Goal: Check status

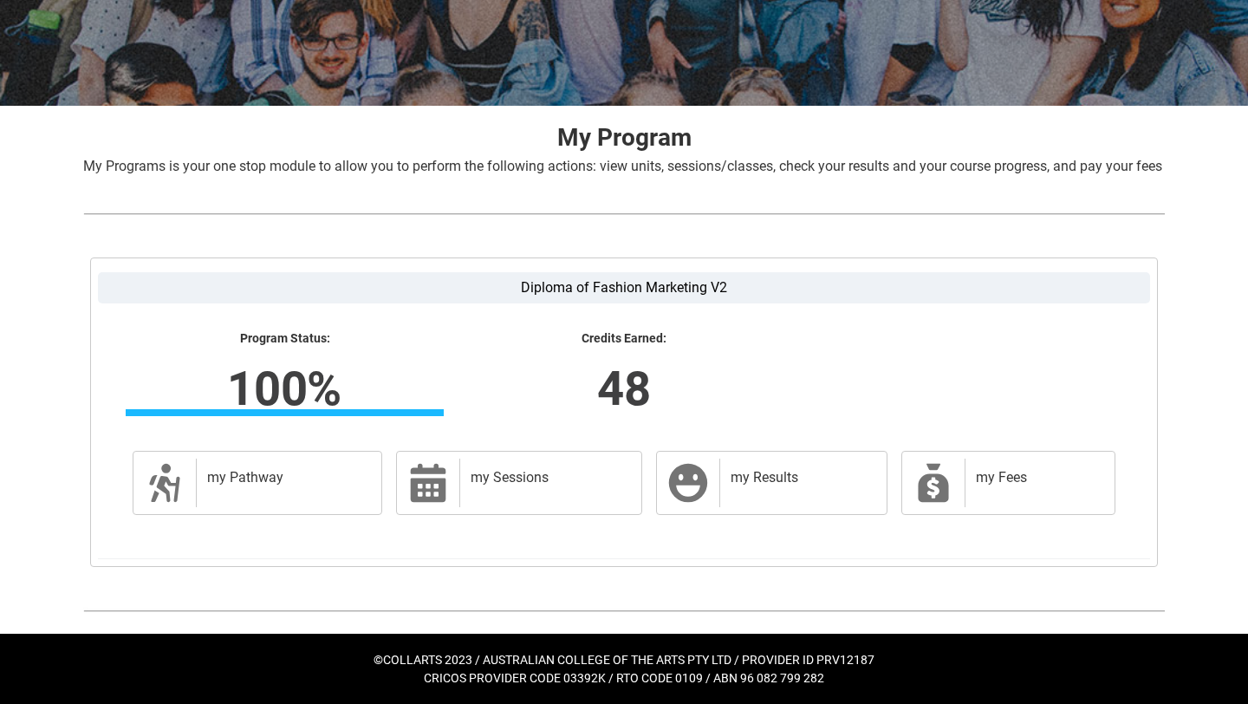
scroll to position [262, 0]
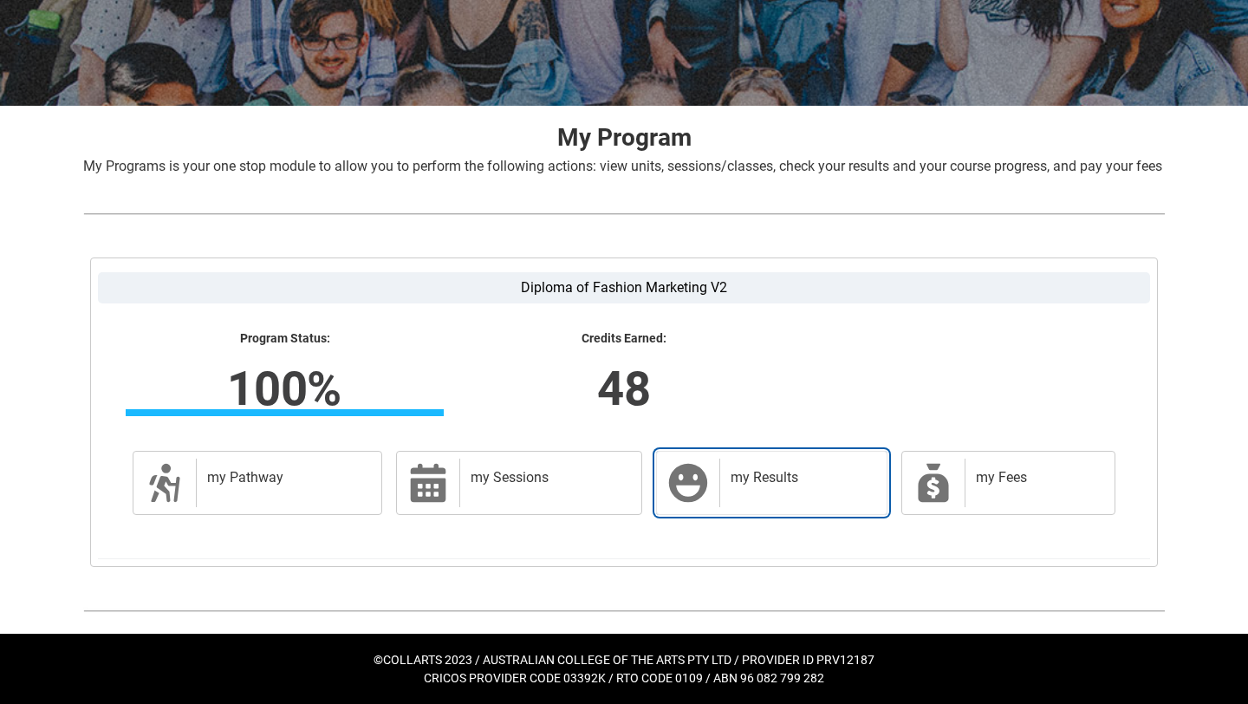
click at [783, 492] on div "my Results" at bounding box center [799, 483] width 160 height 49
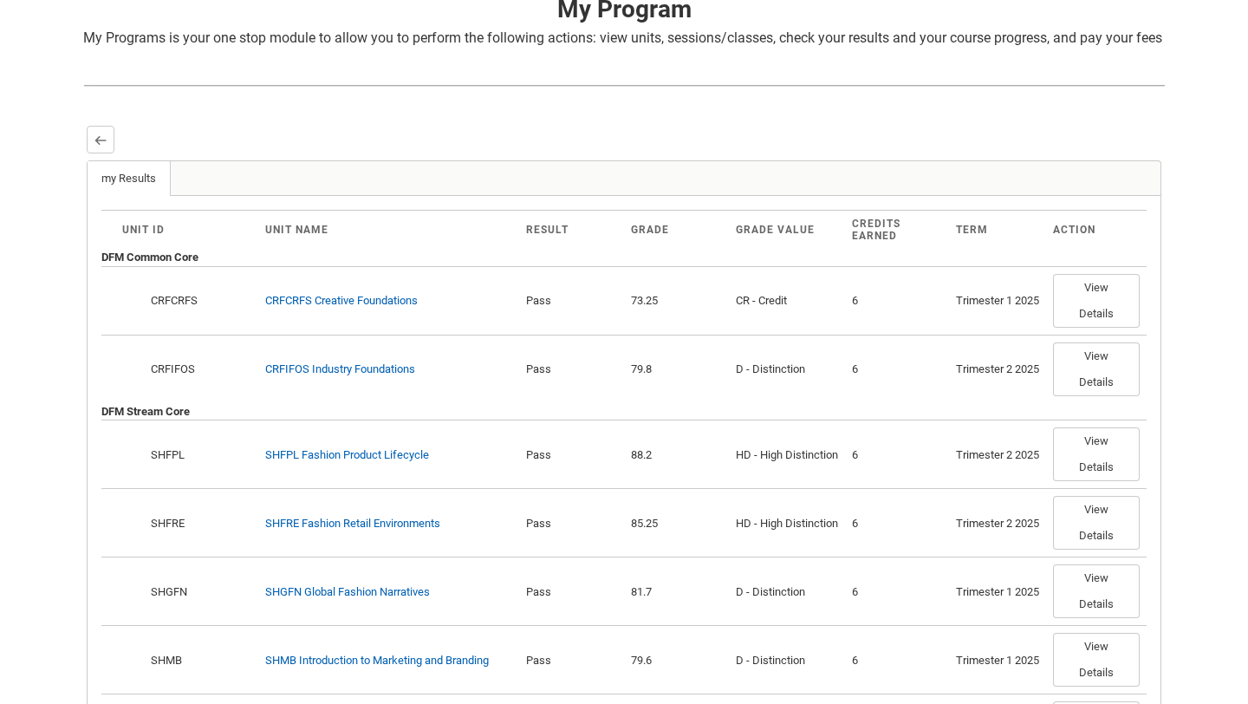
scroll to position [368, 0]
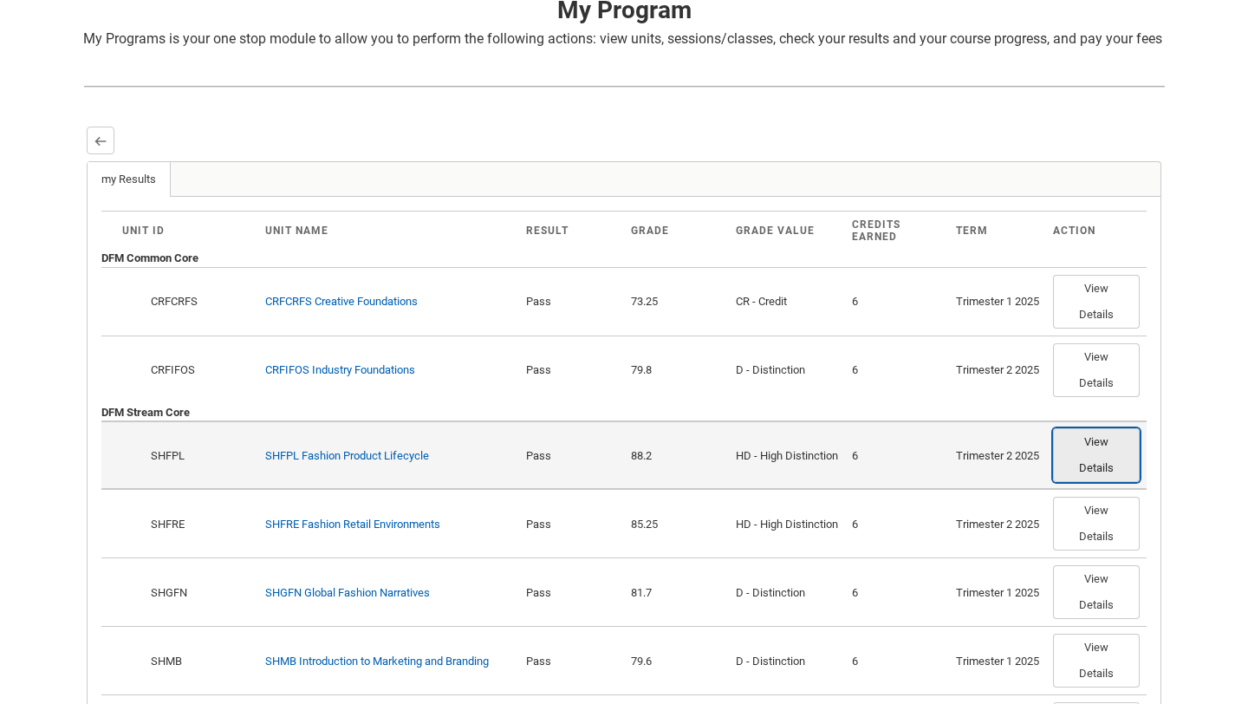
click at [1103, 482] on button "View Details" at bounding box center [1096, 455] width 87 height 54
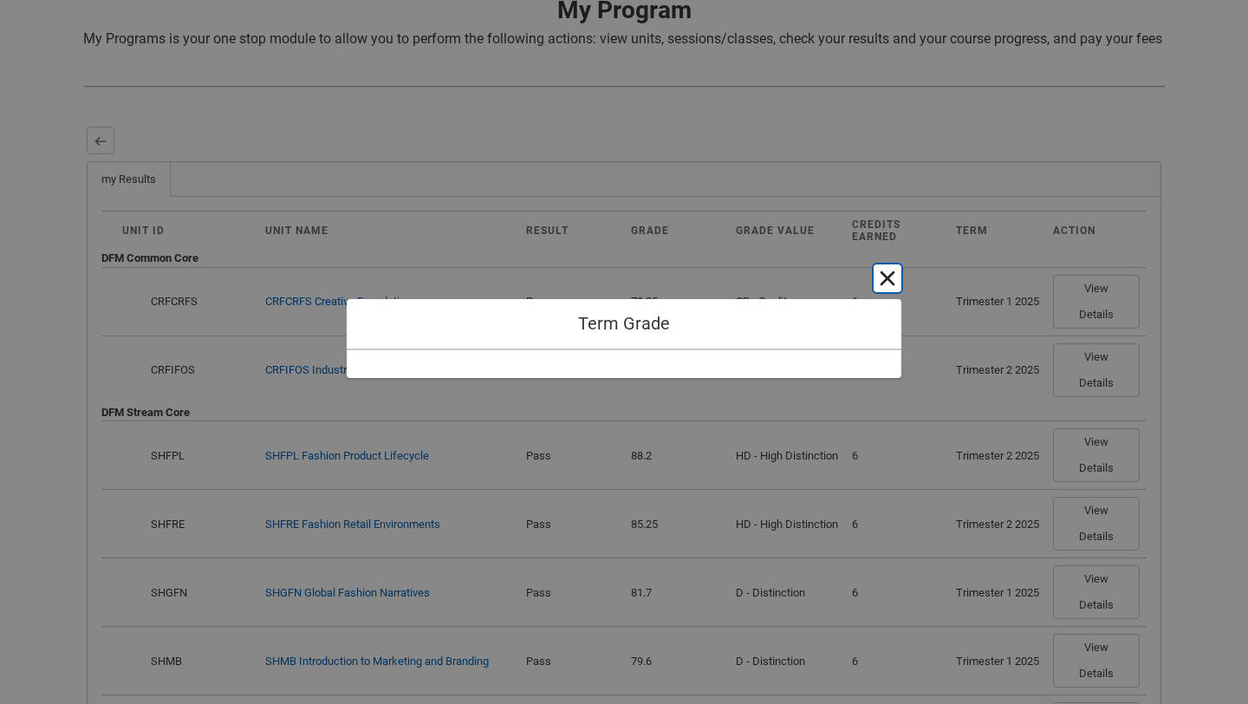
click at [888, 276] on button "Cancel and close" at bounding box center [888, 278] width 28 height 28
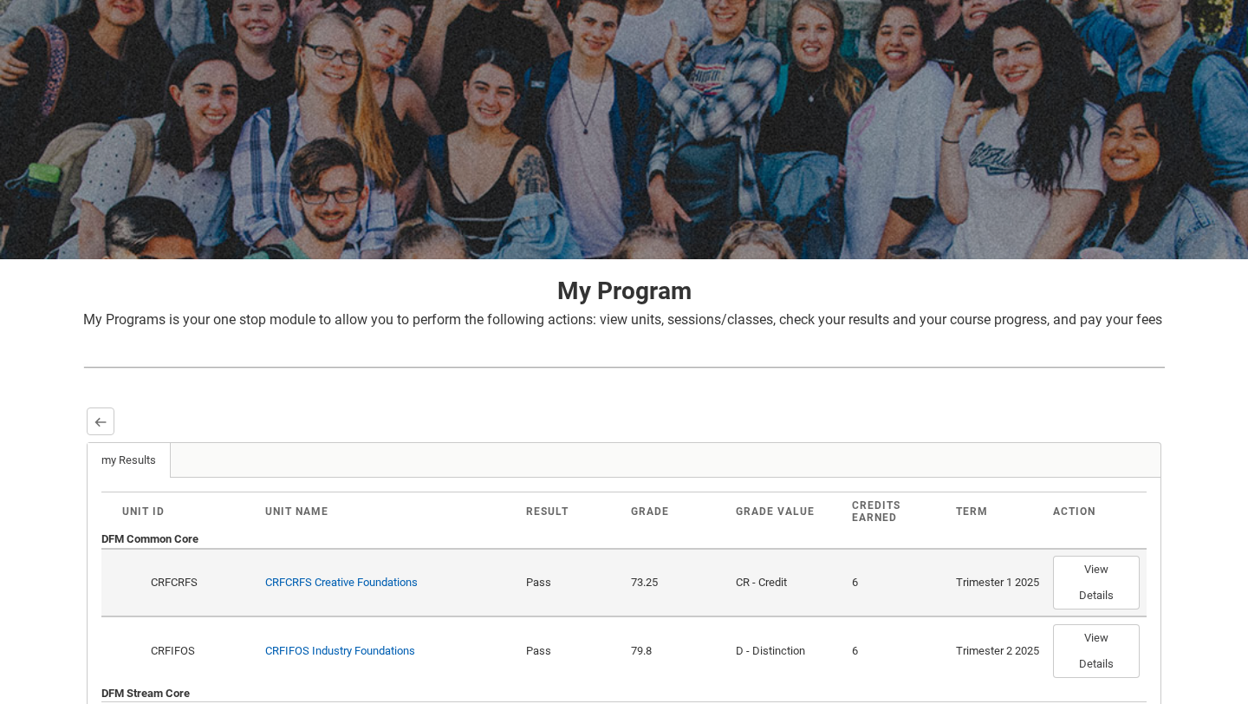
scroll to position [0, 0]
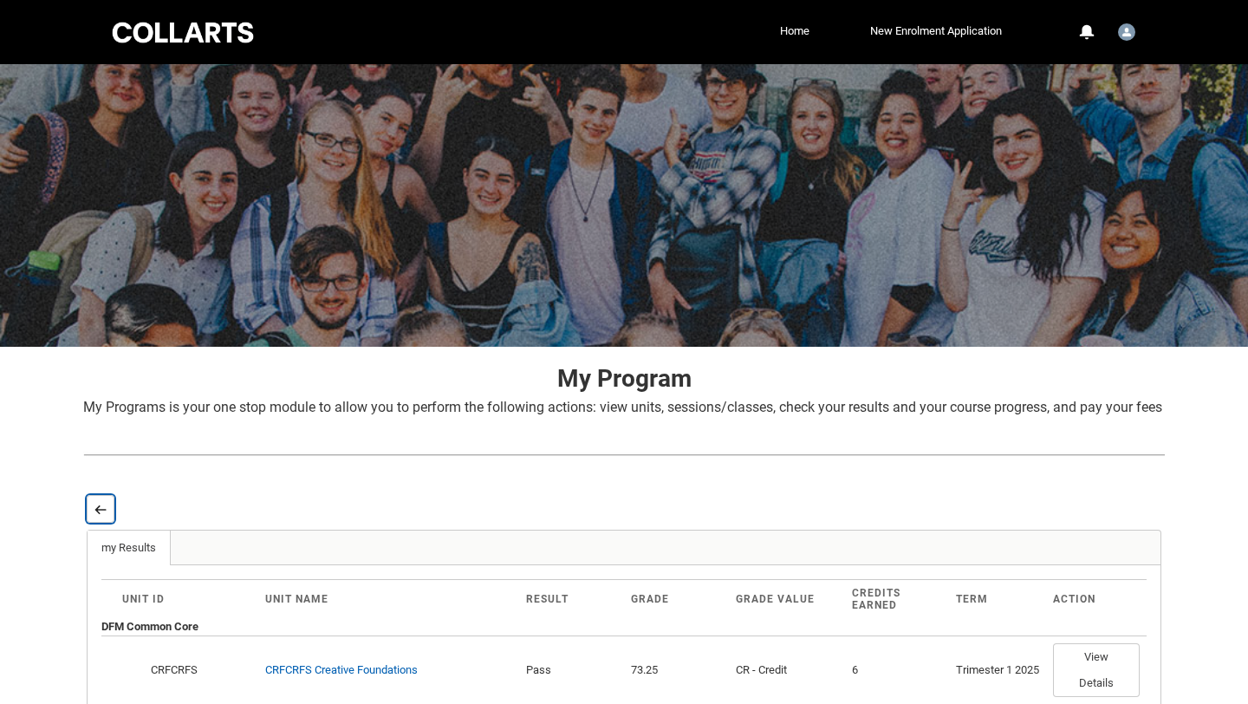
click at [99, 516] on lightning-primitive-icon "button" at bounding box center [100, 509] width 12 height 13
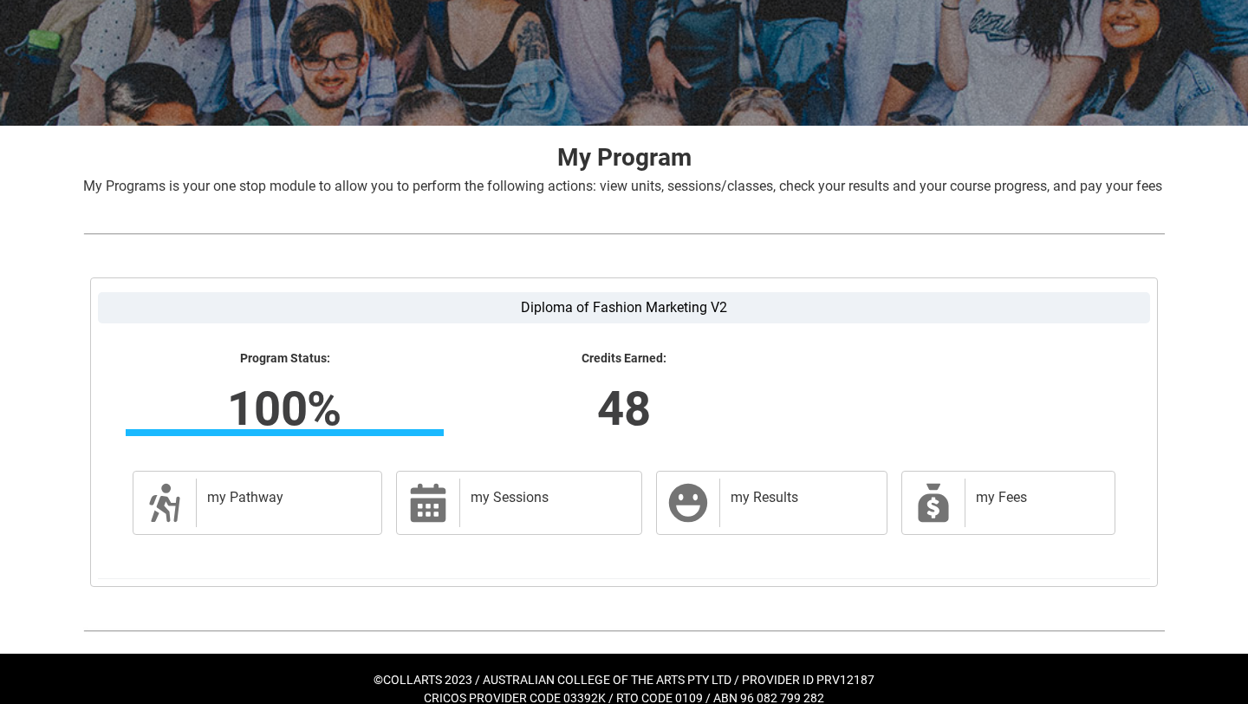
scroll to position [262, 0]
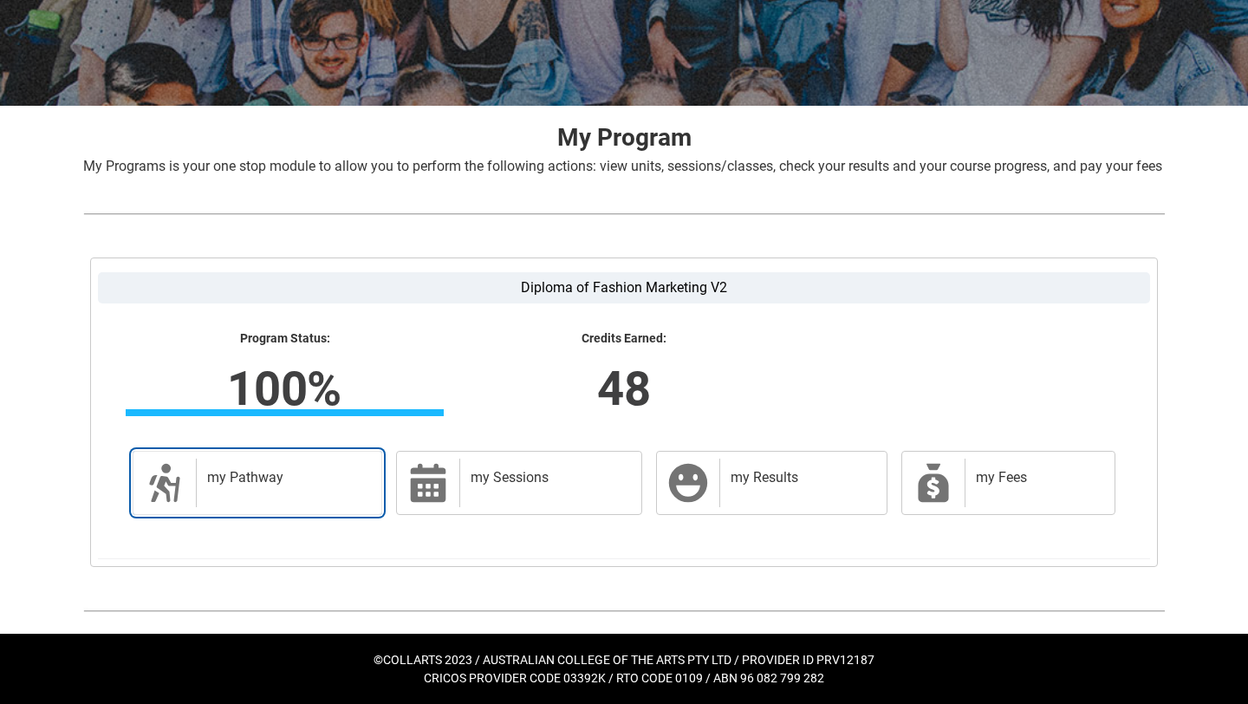
click at [242, 488] on div "my Pathway" at bounding box center [285, 483] width 179 height 49
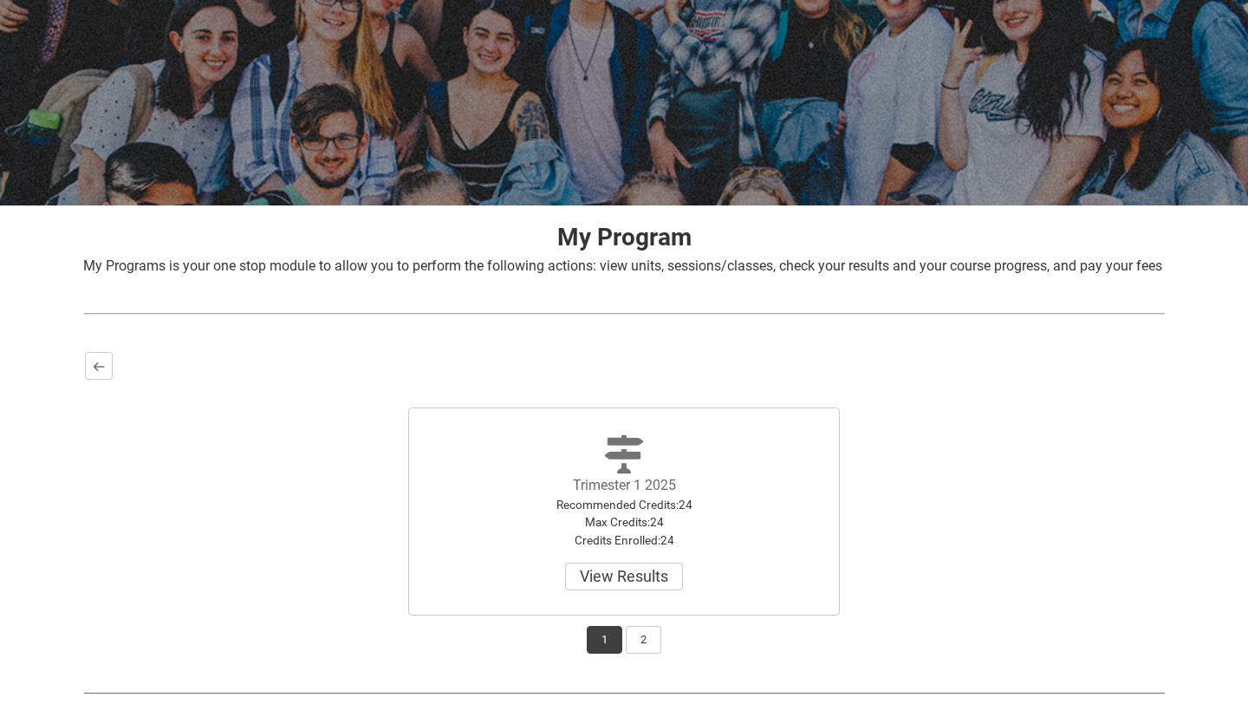
scroll to position [244, 0]
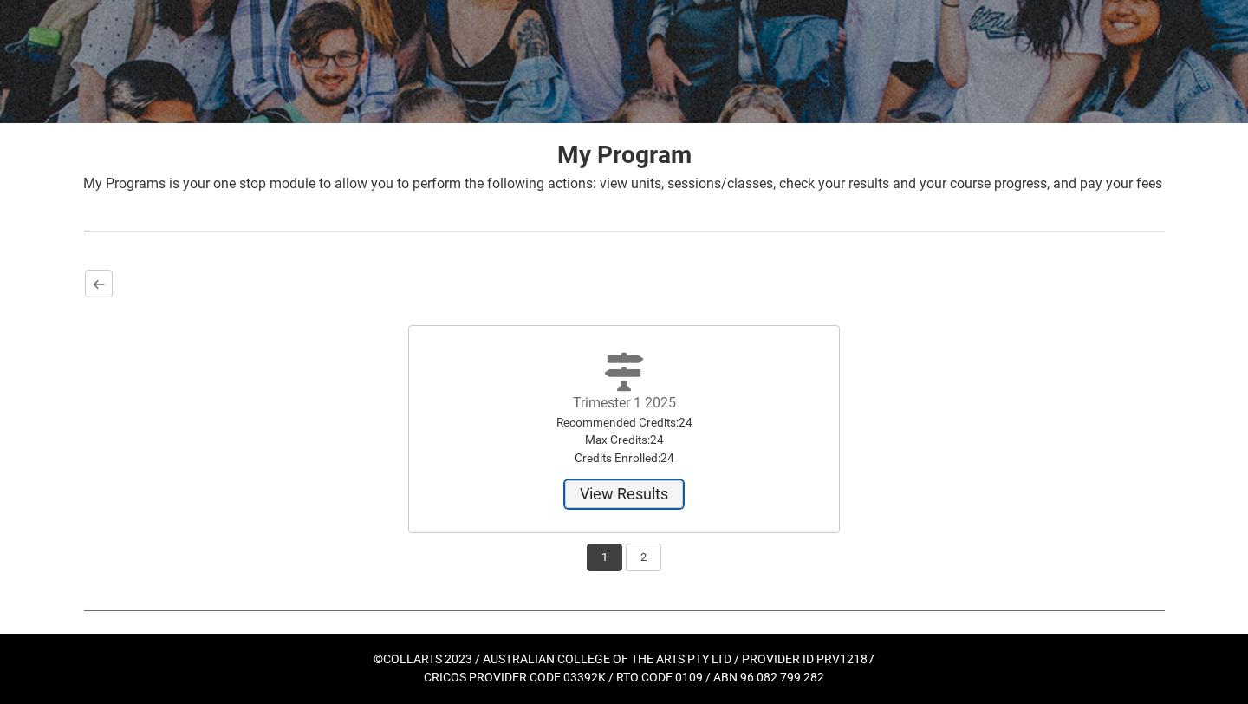
click at [647, 493] on button "View Results" at bounding box center [624, 494] width 118 height 28
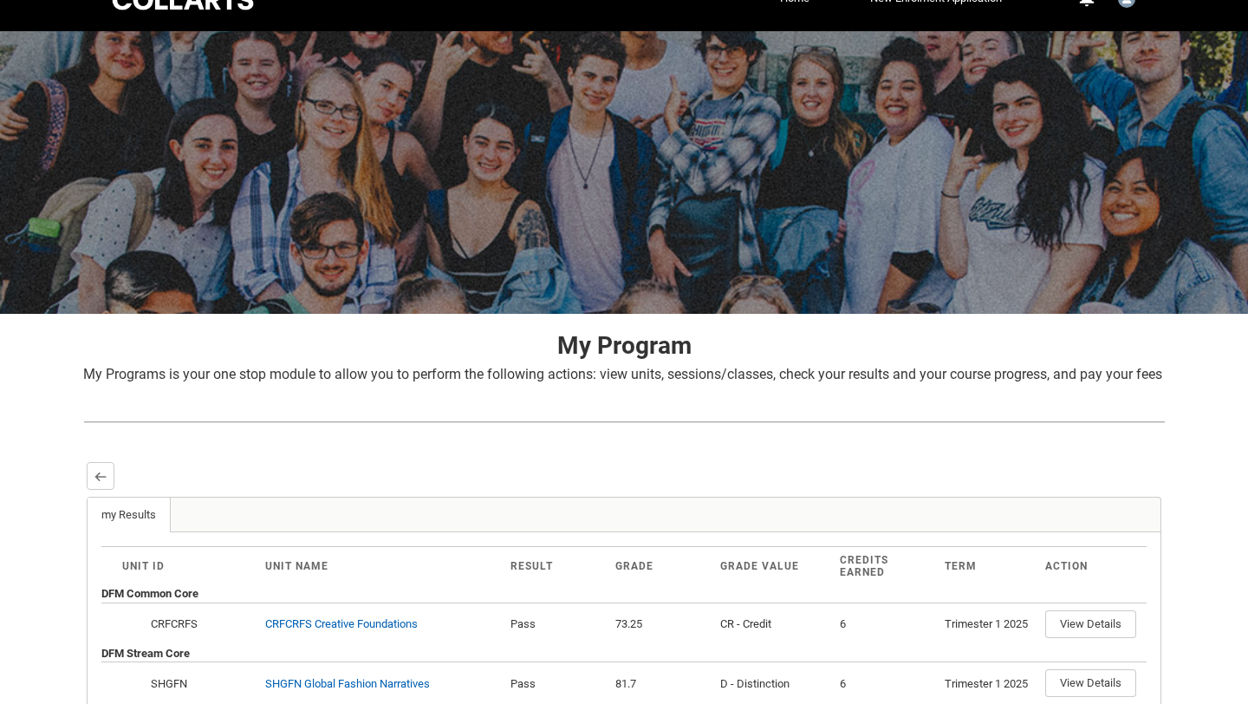
scroll to position [0, 0]
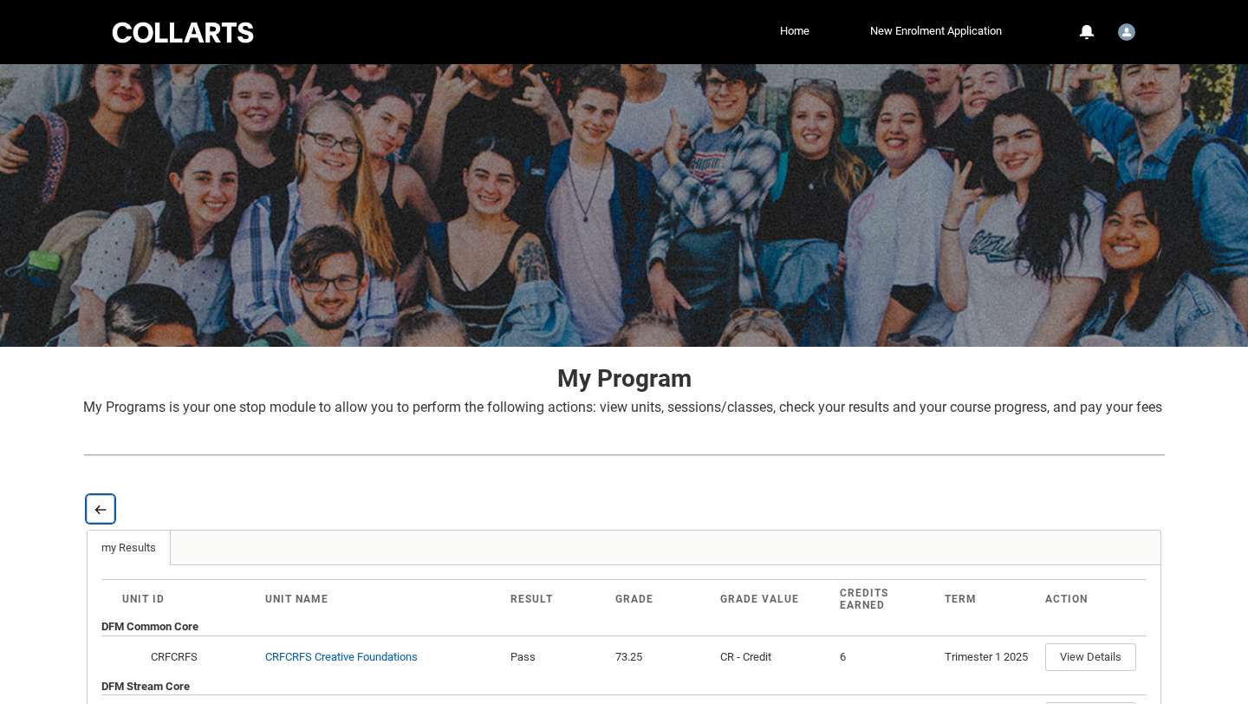
click at [101, 516] on lightning-primitive-icon "button" at bounding box center [100, 509] width 12 height 13
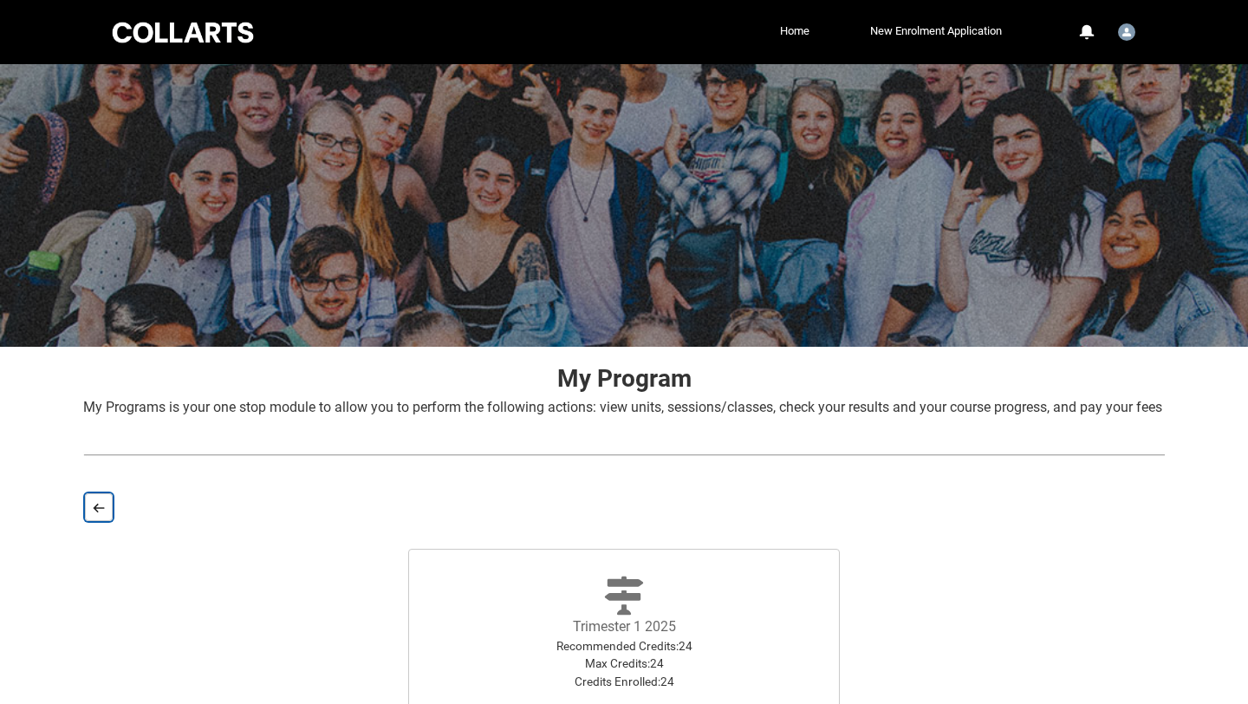
click at [99, 514] on lightning-primitive-icon "button" at bounding box center [99, 507] width 12 height 13
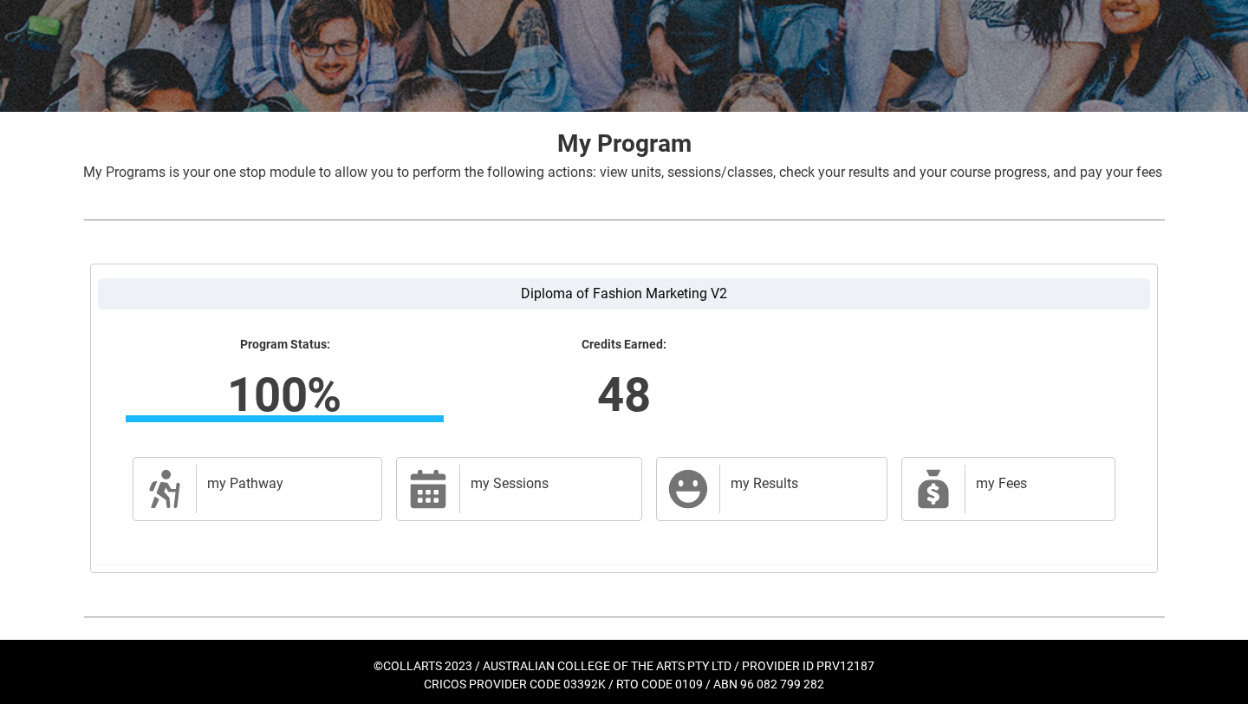
scroll to position [262, 0]
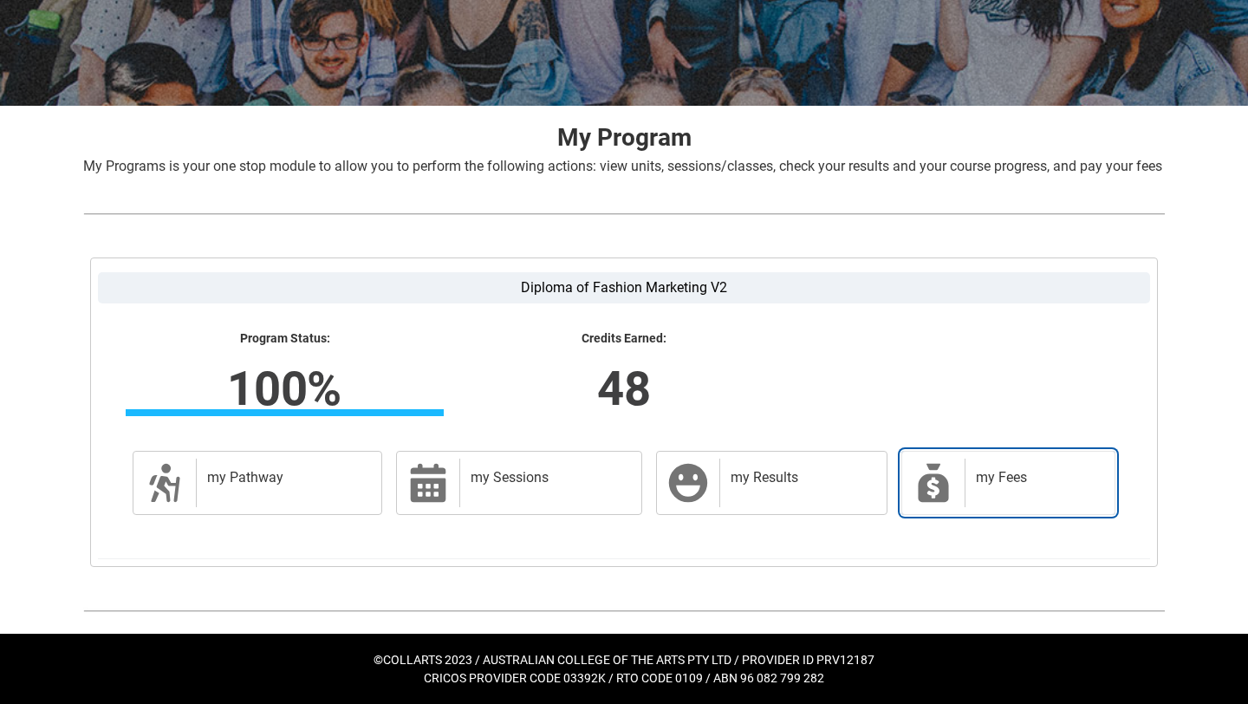
click at [1007, 494] on div "my Fees" at bounding box center [1036, 483] width 143 height 49
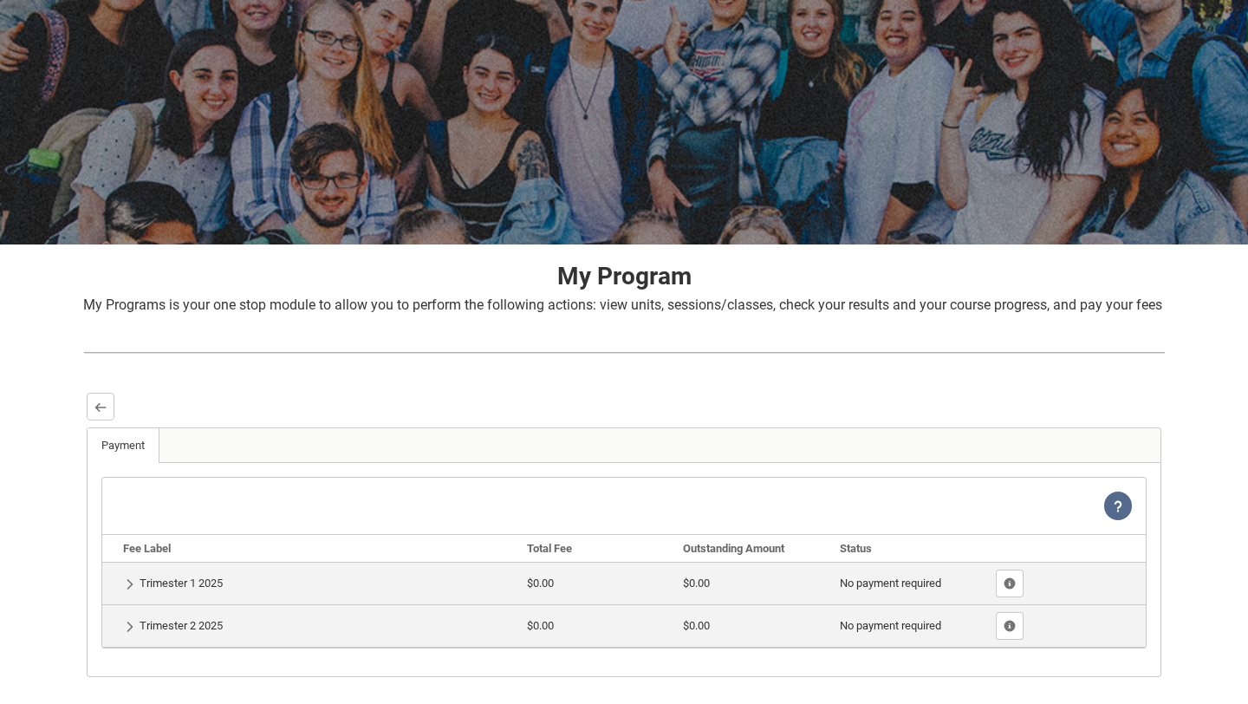
scroll to position [0, 0]
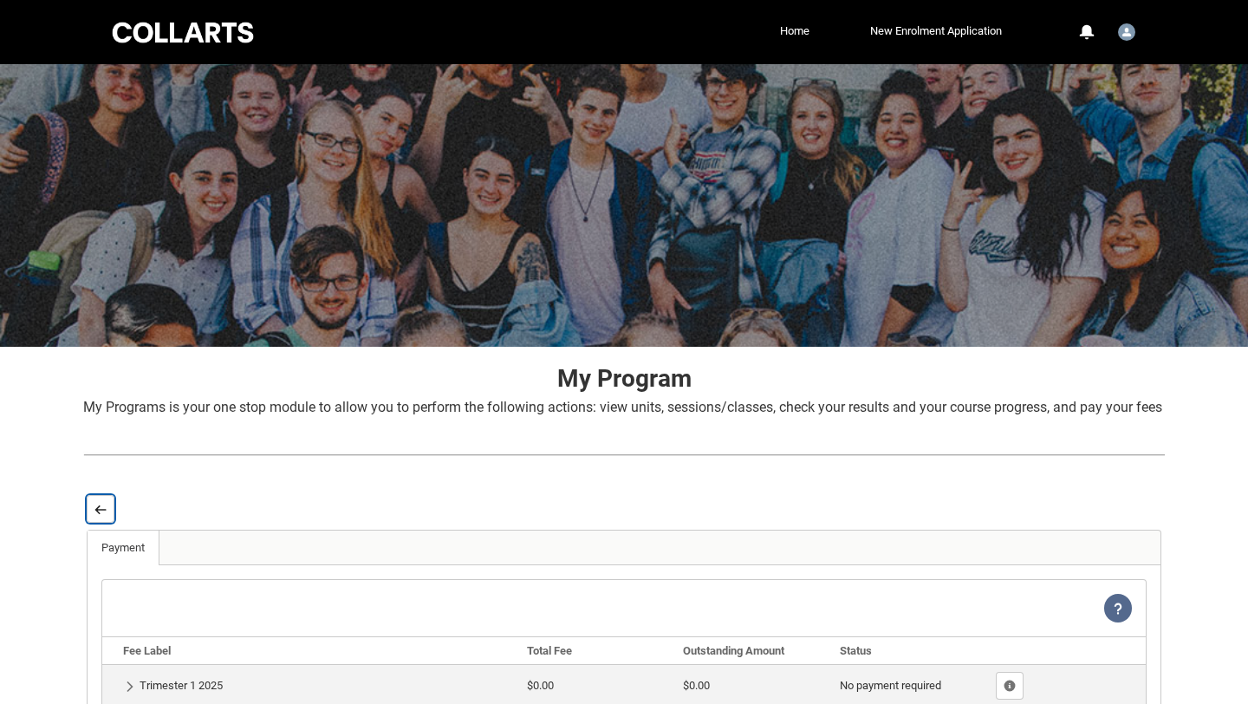
click at [95, 516] on lightning-primitive-icon "button" at bounding box center [100, 509] width 12 height 13
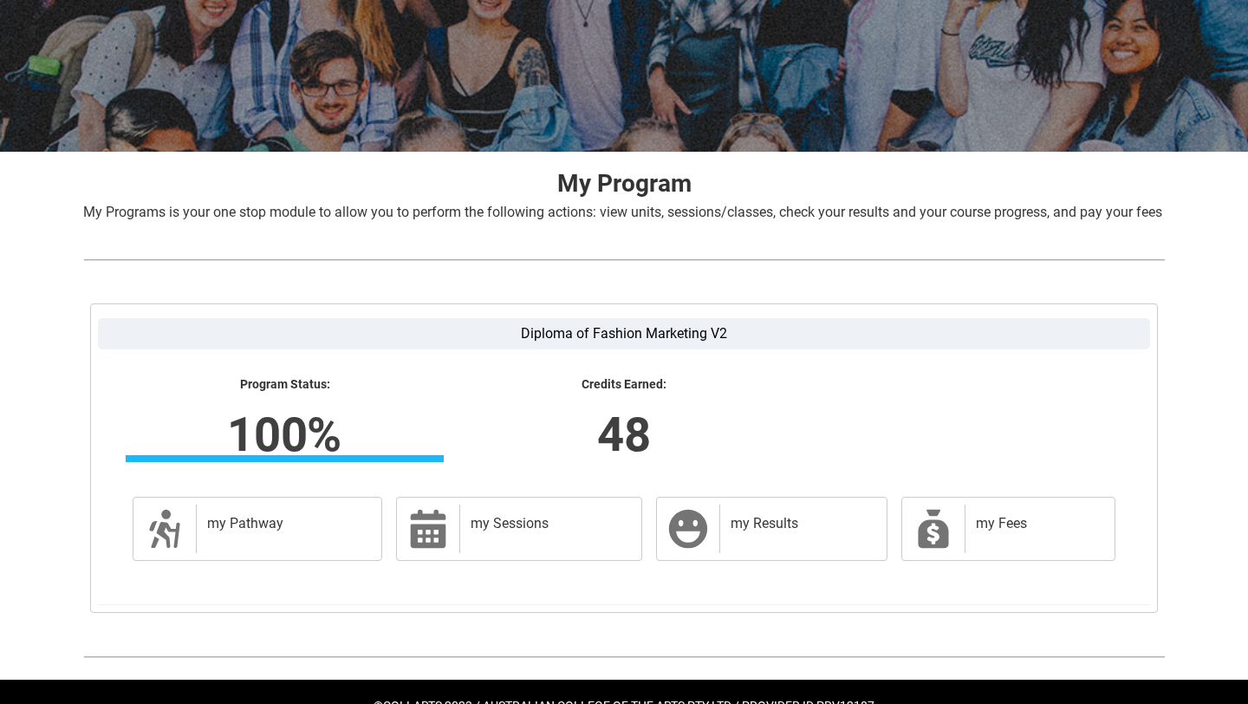
scroll to position [200, 0]
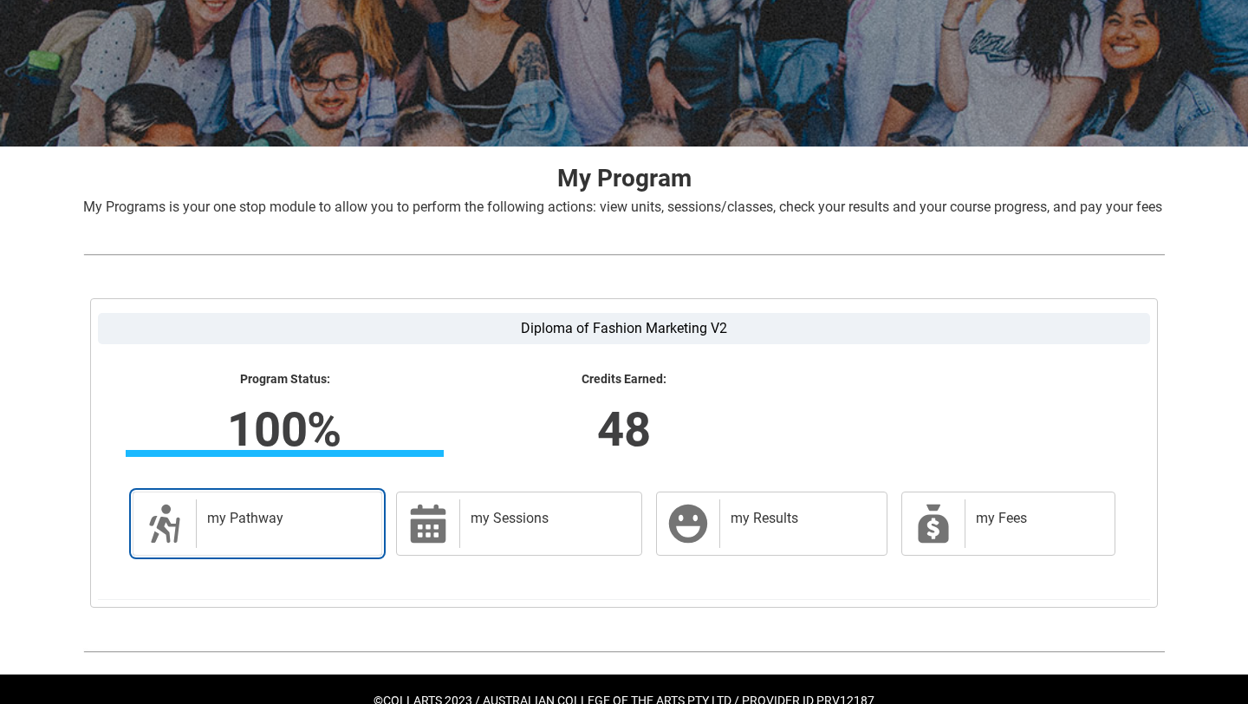
click at [327, 548] on div "my Pathway" at bounding box center [285, 523] width 179 height 49
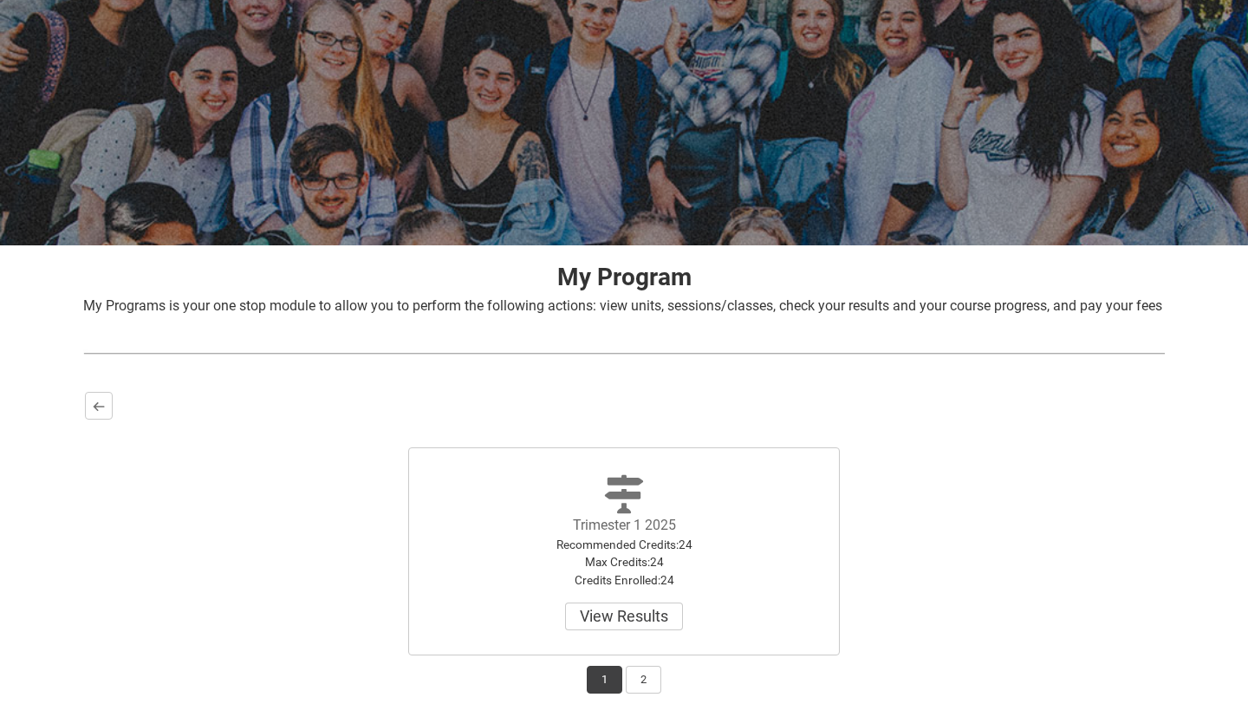
scroll to position [244, 0]
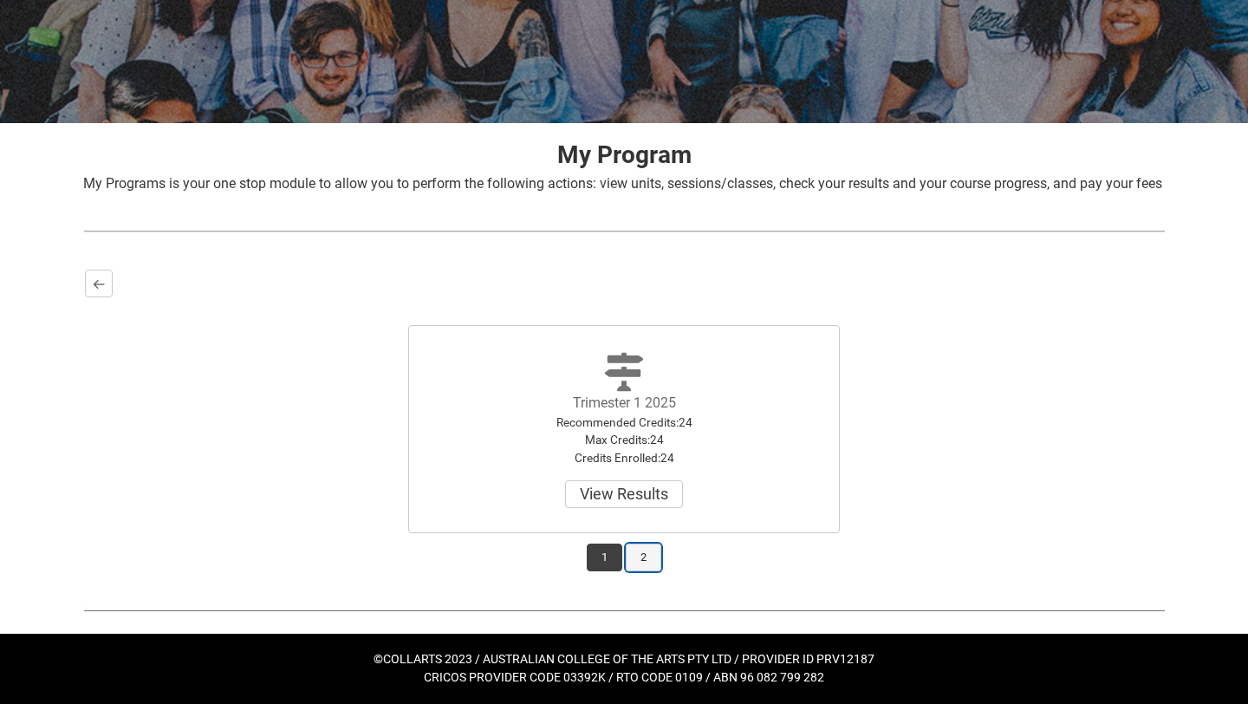
click at [648, 560] on button "2" at bounding box center [644, 557] width 36 height 28
click at [617, 561] on button "1" at bounding box center [605, 557] width 36 height 28
